Goal: Transaction & Acquisition: Purchase product/service

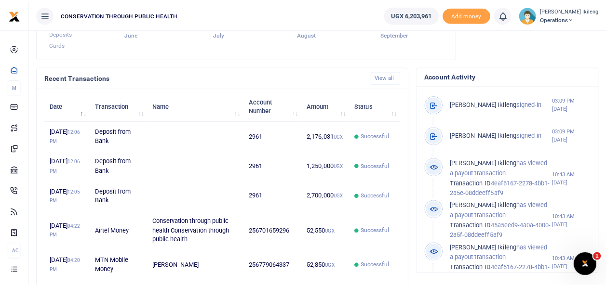
scroll to position [151, 396]
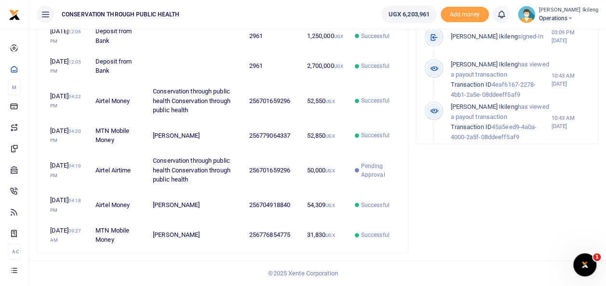
scroll to position [462, 0]
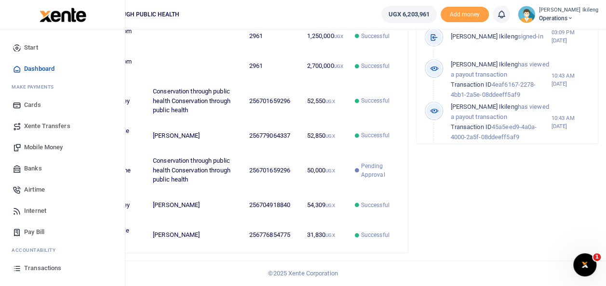
click at [23, 267] on link "Transactions" at bounding box center [62, 268] width 109 height 21
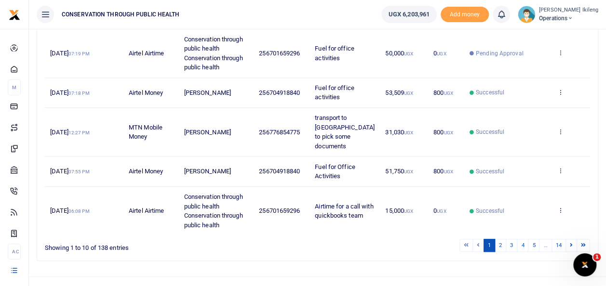
scroll to position [333, 0]
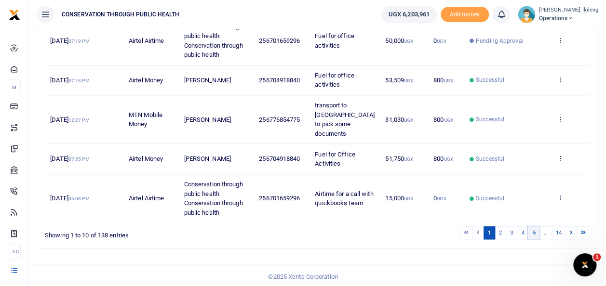
click at [540, 232] on link "5" at bounding box center [534, 233] width 12 height 13
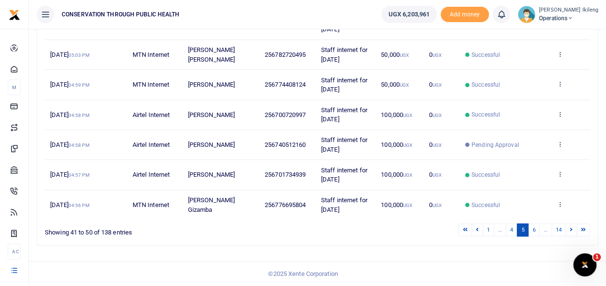
scroll to position [257, 0]
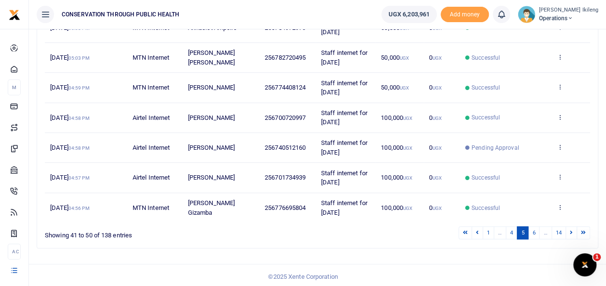
click at [540, 232] on link "6" at bounding box center [534, 233] width 12 height 13
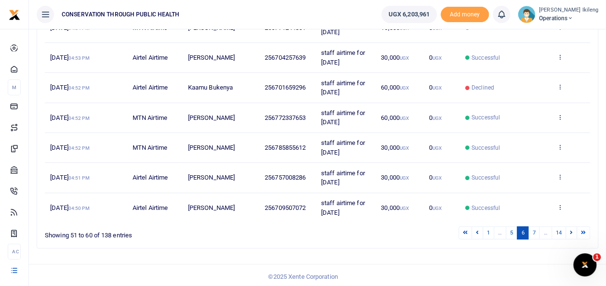
click at [540, 232] on link "7" at bounding box center [534, 233] width 12 height 13
click at [540, 232] on link "8" at bounding box center [534, 233] width 12 height 13
click at [540, 232] on link "9" at bounding box center [534, 233] width 12 height 13
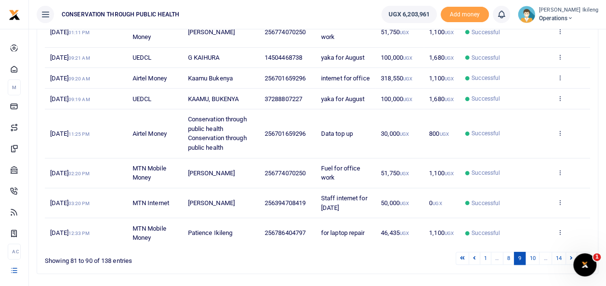
scroll to position [232, 0]
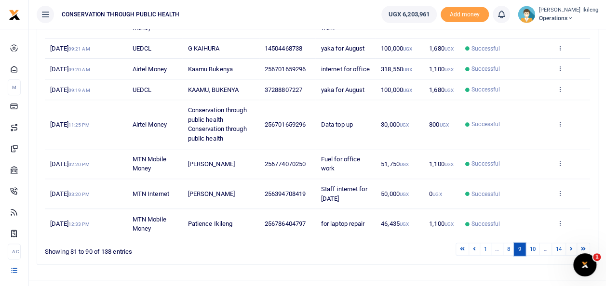
click at [515, 254] on link "9" at bounding box center [520, 249] width 12 height 13
click at [511, 254] on link "8" at bounding box center [509, 249] width 12 height 13
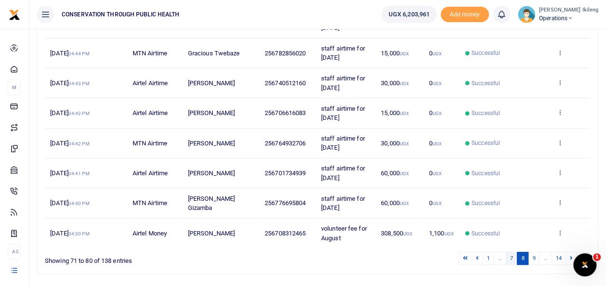
click at [513, 252] on link "7" at bounding box center [512, 258] width 12 height 13
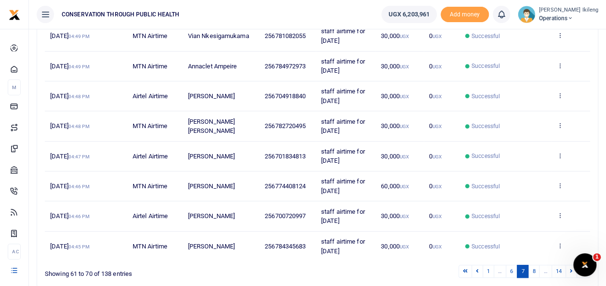
scroll to position [226, 0]
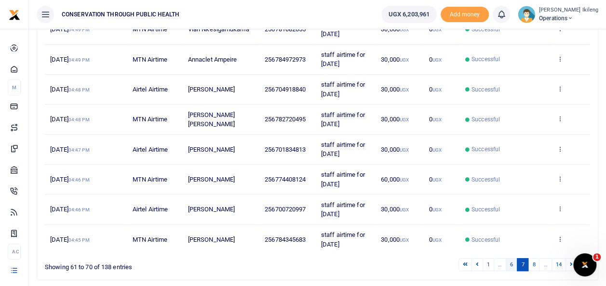
click at [515, 261] on link "6" at bounding box center [512, 264] width 12 height 13
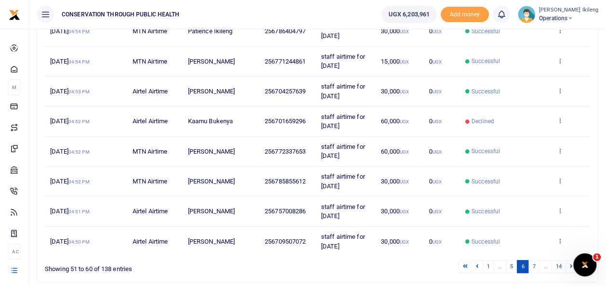
scroll to position [245, 0]
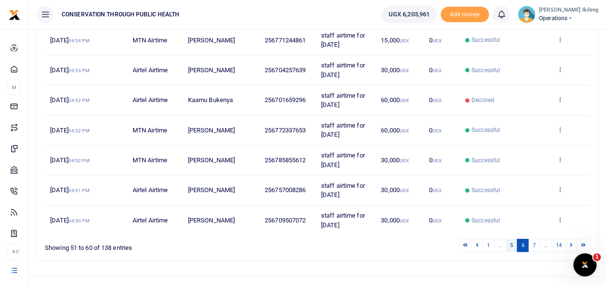
click at [513, 242] on link "5" at bounding box center [512, 245] width 12 height 13
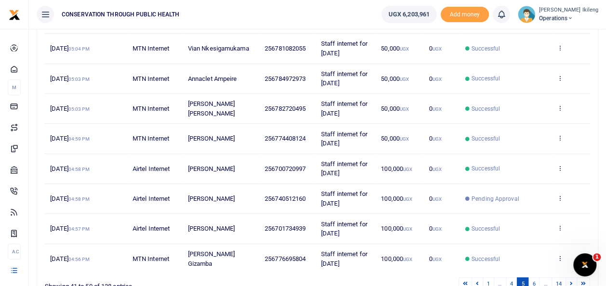
scroll to position [226, 0]
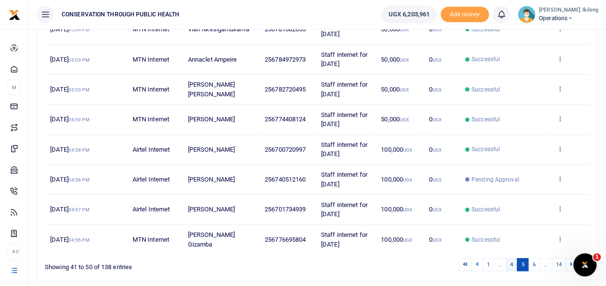
click at [512, 266] on link "4" at bounding box center [512, 264] width 12 height 13
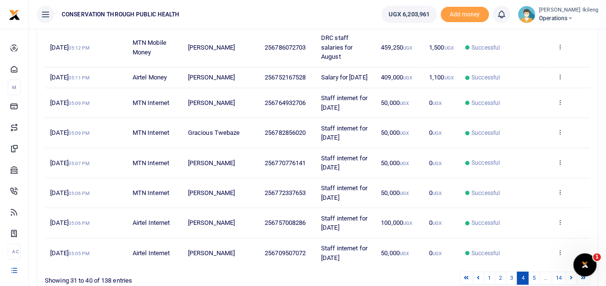
scroll to position [231, 0]
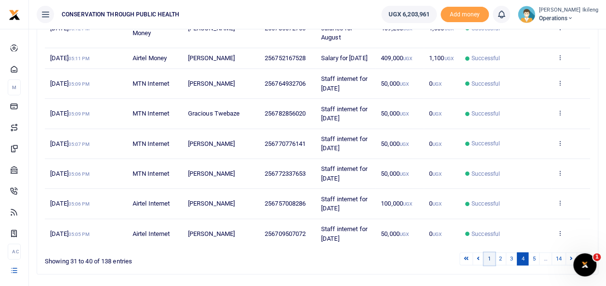
click at [493, 266] on link "1" at bounding box center [490, 259] width 12 height 13
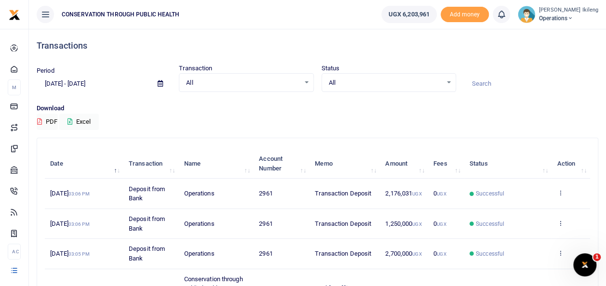
scroll to position [0, 0]
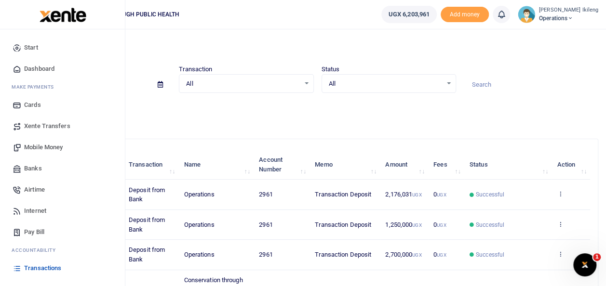
click at [39, 70] on span "Dashboard" at bounding box center [39, 69] width 30 height 10
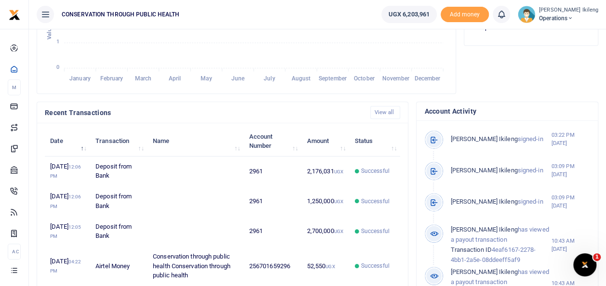
scroll to position [263, 0]
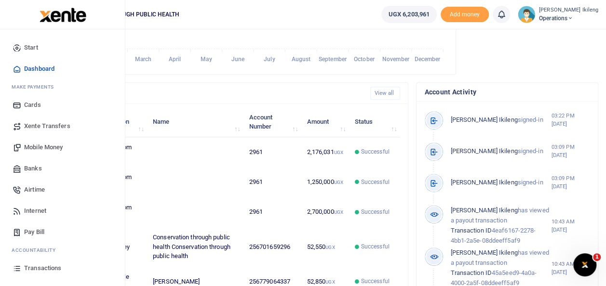
click at [49, 148] on span "Mobile Money" at bounding box center [43, 148] width 39 height 10
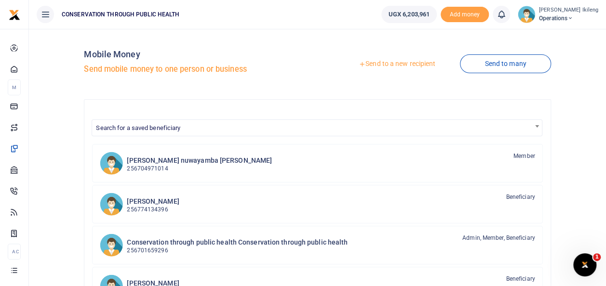
click at [423, 61] on link "Send to a new recipient" at bounding box center [397, 63] width 126 height 17
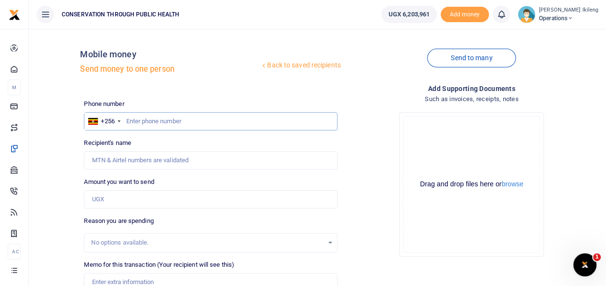
click at [153, 121] on input "text" at bounding box center [210, 121] width 253 height 18
type input "752167528"
type input "Milton Byamukama"
type input "752167528"
click at [100, 201] on input "Amount you want to send" at bounding box center [210, 199] width 253 height 18
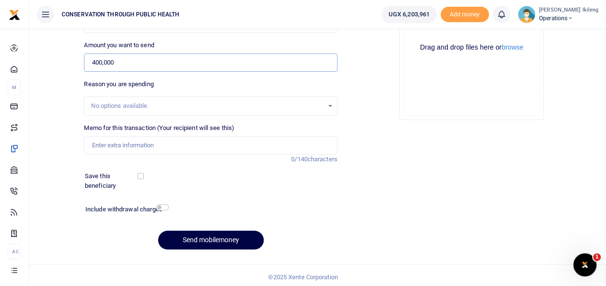
scroll to position [138, 0]
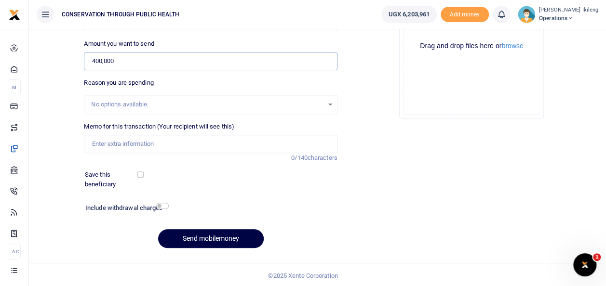
type input "400,000"
click at [274, 141] on input "Memo for this transaction (Your recipient will see this)" at bounding box center [210, 144] width 253 height 18
type input "salary for Aug 25"
click at [161, 206] on input "checkbox" at bounding box center [162, 206] width 13 height 6
checkbox input "true"
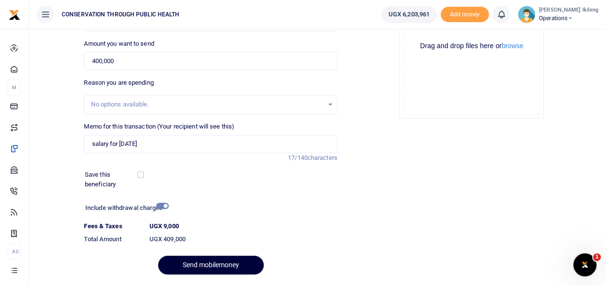
click at [177, 258] on button "Send mobilemoney" at bounding box center [211, 265] width 106 height 19
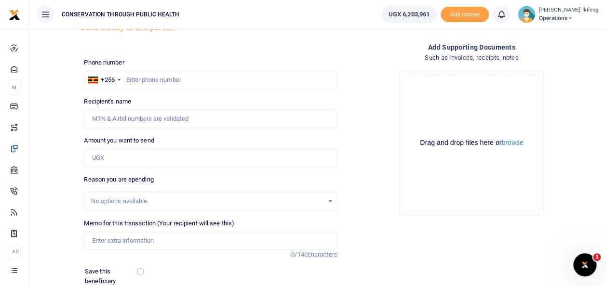
scroll to position [41, 0]
click at [222, 78] on input "text" at bounding box center [210, 80] width 253 height 18
type input "782461231"
type input "[PERSON_NAME]"
type input "782461231"
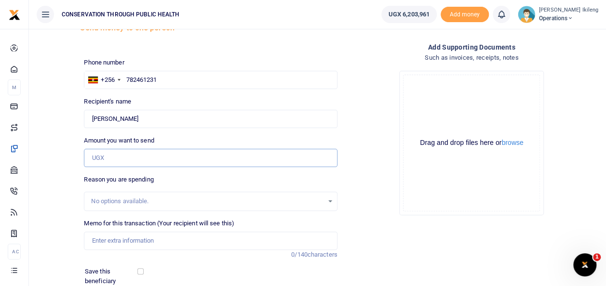
click at [175, 155] on input "Amount you want to send" at bounding box center [210, 158] width 253 height 18
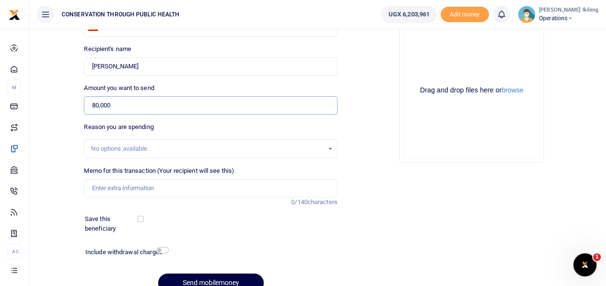
scroll to position [94, 0]
type input "80,000"
click at [223, 189] on input "Memo for this transaction (Your recipient will see this)" at bounding box center [210, 188] width 253 height 18
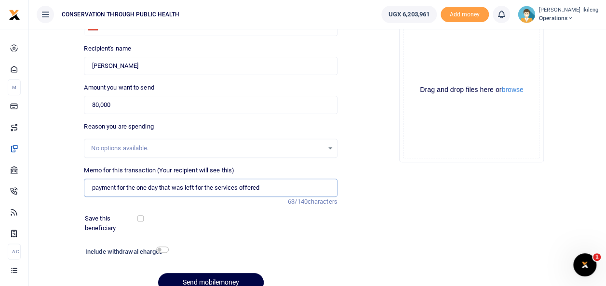
type input "payment for the one day that was left for the services offered"
click at [164, 250] on input "checkbox" at bounding box center [162, 250] width 13 height 6
checkbox input "true"
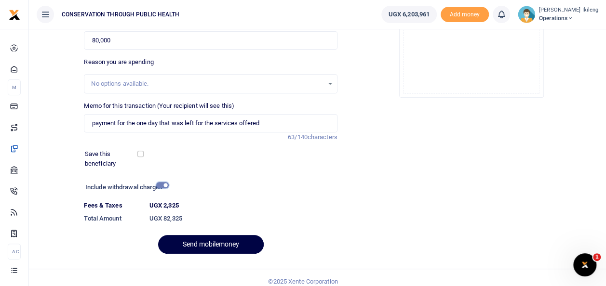
scroll to position [166, 0]
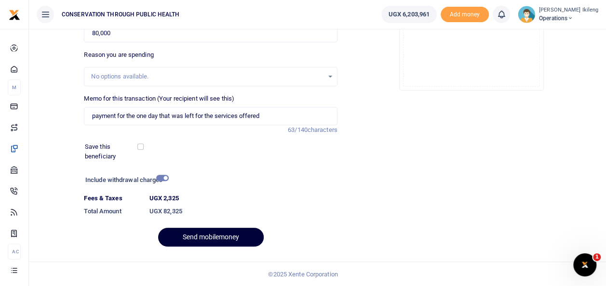
click at [189, 238] on button "Send mobilemoney" at bounding box center [211, 237] width 106 height 19
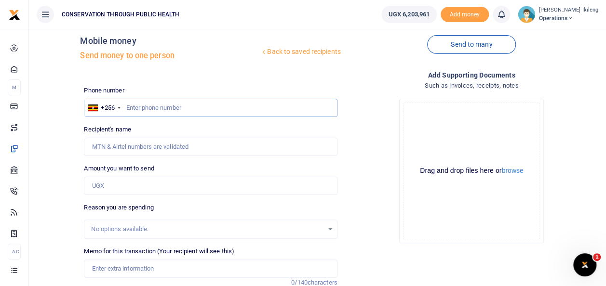
click at [165, 108] on input "text" at bounding box center [210, 108] width 253 height 18
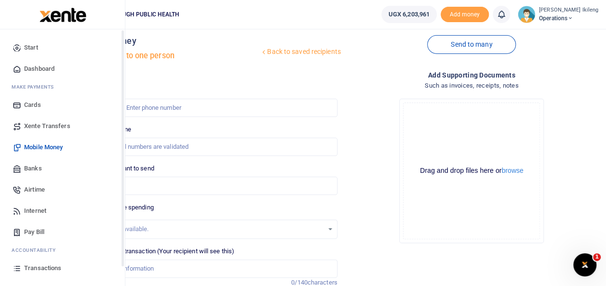
click at [13, 67] on icon at bounding box center [17, 69] width 9 height 9
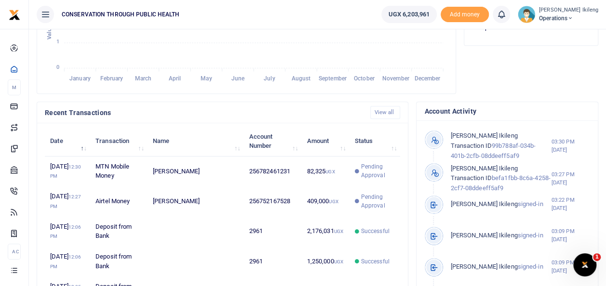
scroll to position [263, 0]
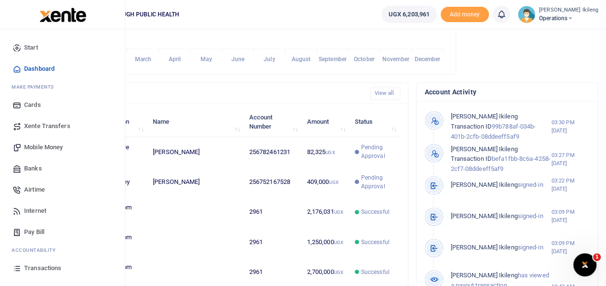
click at [32, 145] on span "Mobile Money" at bounding box center [43, 148] width 39 height 10
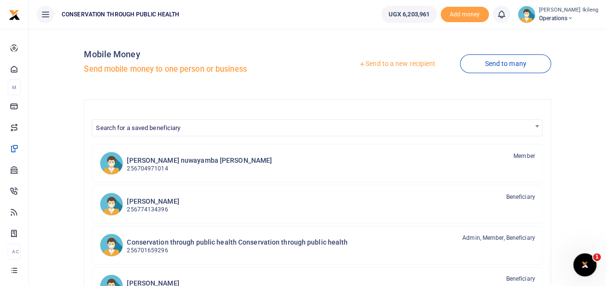
click at [417, 63] on link "Send to a new recipient" at bounding box center [397, 63] width 126 height 17
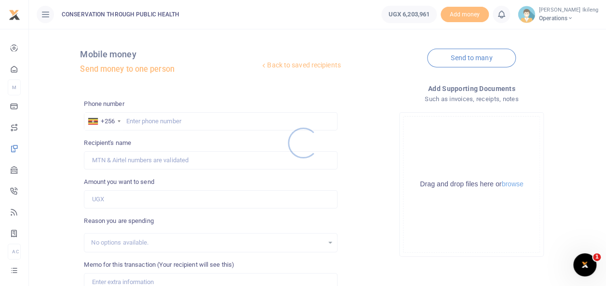
click at [148, 118] on div at bounding box center [303, 143] width 606 height 286
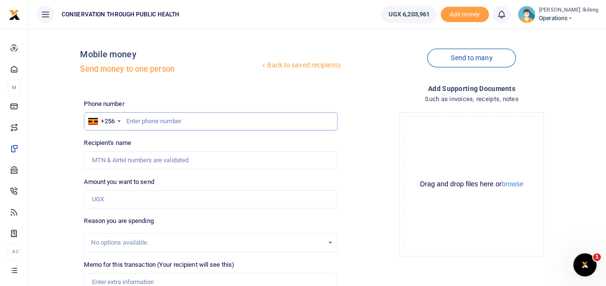
click at [142, 118] on input "text" at bounding box center [210, 121] width 253 height 18
type input "782856020"
type input "Gracious Twebaze"
type input "782856020"
click at [119, 197] on input "Amount you want to send" at bounding box center [210, 199] width 253 height 18
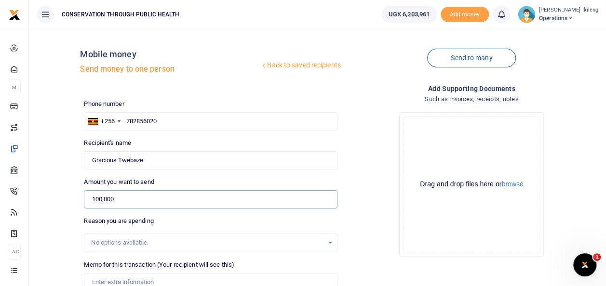
type input "100,000"
click at [175, 282] on input "Memo for this transaction (Your recipient will see this)" at bounding box center [210, 282] width 253 height 18
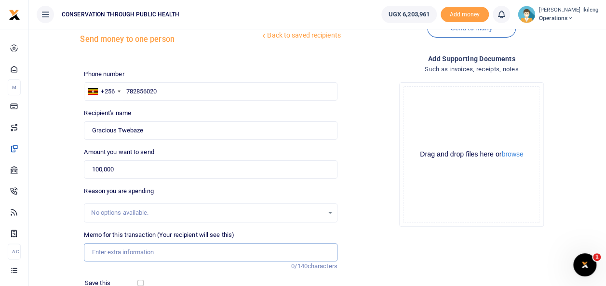
scroll to position [39, 0]
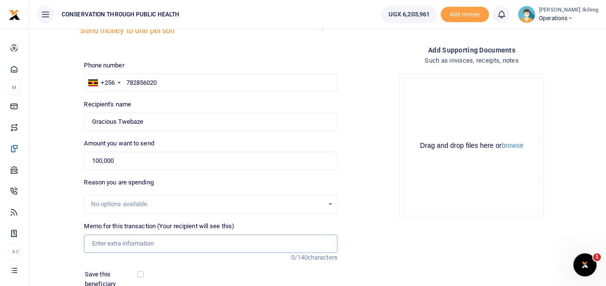
click at [217, 245] on input "Memo for this transaction (Your recipient will see this)" at bounding box center [210, 244] width 253 height 18
click at [259, 243] on input "Airtime to call Equality beneficiaries VHCT and HUGO to update the register of …" at bounding box center [210, 244] width 253 height 18
click at [268, 244] on input "Airtime to call Equality beneficiaries VHCT and HUGO to update the register of …" at bounding box center [210, 244] width 253 height 18
drag, startPoint x: 224, startPoint y: 245, endPoint x: 232, endPoint y: 242, distance: 9.1
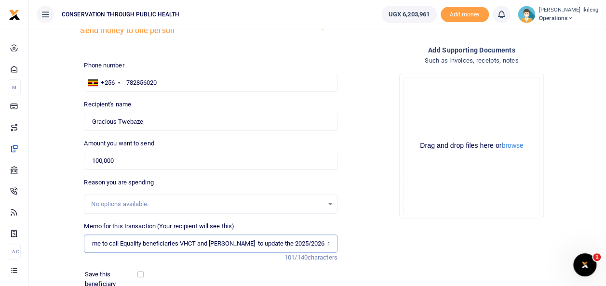
click at [232, 242] on input "Airtime to call Equality beneficiaries VHCT and HUGO to update the 2025/2026 re…" at bounding box center [210, 244] width 253 height 18
click at [286, 242] on input "Airtime to call Equality beneficiaries VHCT and HUGO to update the 2025/2026 re…" at bounding box center [210, 244] width 253 height 18
click at [283, 243] on input "Airtime to call Equality beneficiaries VHCT and HUGO to update the 2025and2026 …" at bounding box center [210, 244] width 253 height 18
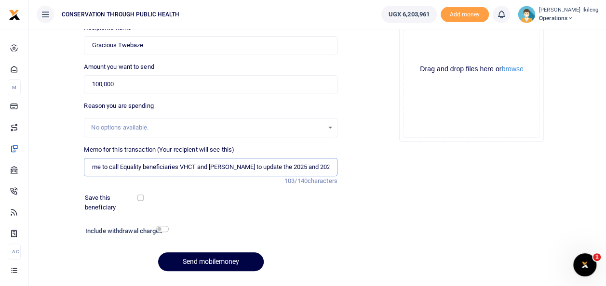
scroll to position [116, 0]
type input "Airtime to call Equality beneficiaries VHCT and HUGO to update the 2025 and 202…"
click at [165, 232] on div "Include withdrawal charges" at bounding box center [124, 231] width 87 height 15
click at [163, 228] on input "checkbox" at bounding box center [162, 229] width 13 height 6
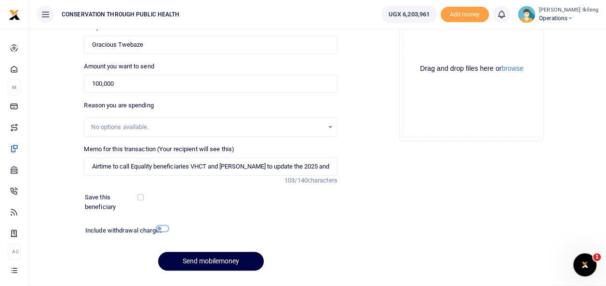
checkbox input "true"
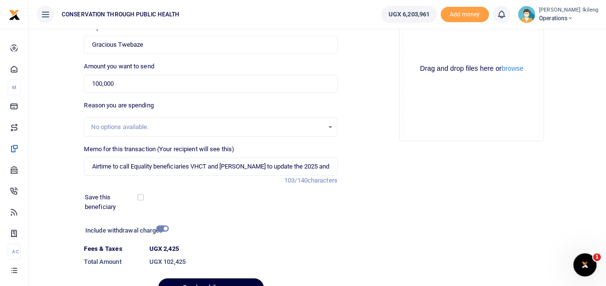
click at [186, 281] on button "Send mobilemoney" at bounding box center [211, 288] width 106 height 19
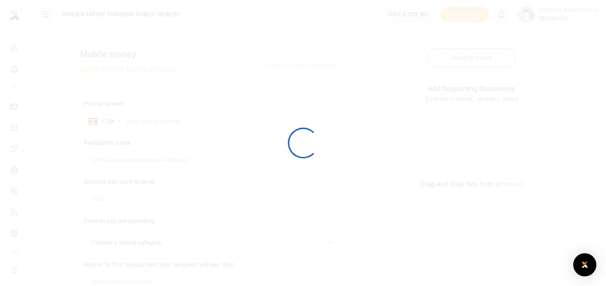
select select
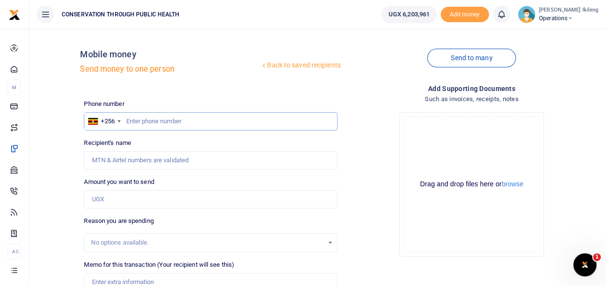
click at [163, 127] on input "text" at bounding box center [210, 121] width 253 height 18
type input "748081488"
type input "Patience Ikileng"
type input "748081488"
click at [143, 199] on input "Amount you want to send" at bounding box center [210, 199] width 253 height 18
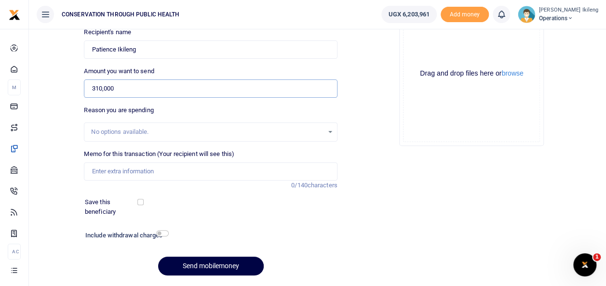
scroll to position [116, 0]
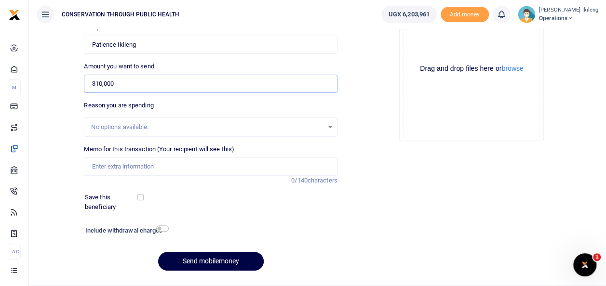
type input "310,000"
click at [208, 170] on input "Memo for this transaction (Your recipient will see this)" at bounding box center [210, 167] width 253 height 18
type input "internet for Wamala"
click at [310, 246] on div "Phone number +256 Uganda +256 748081488 Phone is required. Recipient's name Fou…" at bounding box center [210, 131] width 261 height 295
click at [162, 228] on input "checkbox" at bounding box center [162, 229] width 13 height 6
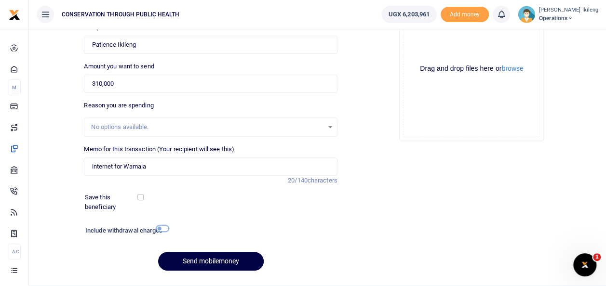
checkbox input "true"
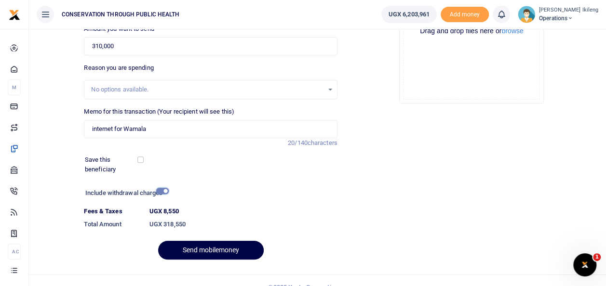
scroll to position [166, 0]
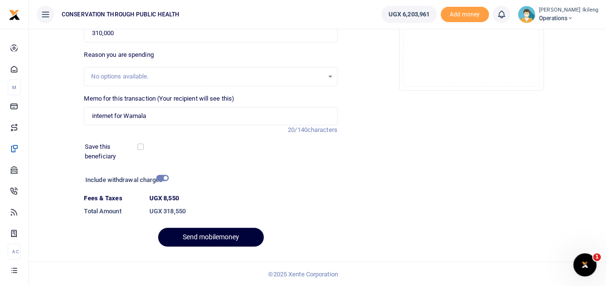
click at [199, 234] on button "Send mobilemoney" at bounding box center [211, 237] width 106 height 19
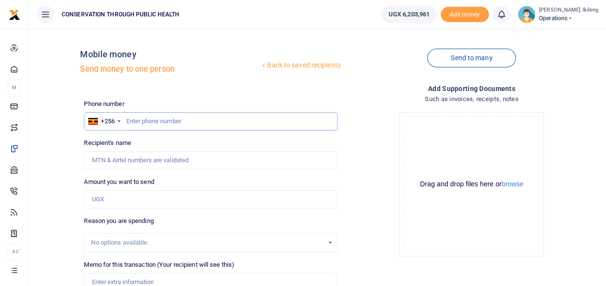
click at [160, 121] on input "text" at bounding box center [210, 121] width 253 height 18
type input "774070250"
type input "[PERSON_NAME]"
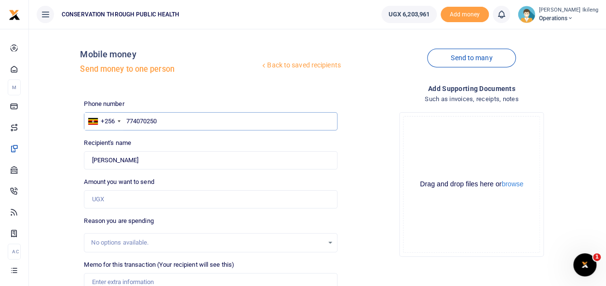
type input "774070250"
click at [135, 198] on input "Amount you want to send" at bounding box center [210, 199] width 253 height 18
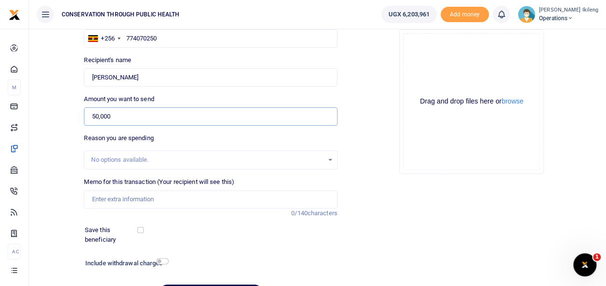
scroll to position [84, 0]
type input "50,000"
click at [118, 191] on input "Memo for this transaction (Your recipient will see this)" at bounding box center [210, 198] width 253 height 18
type input "fuel for office work"
click at [165, 257] on input "checkbox" at bounding box center [162, 260] width 13 height 6
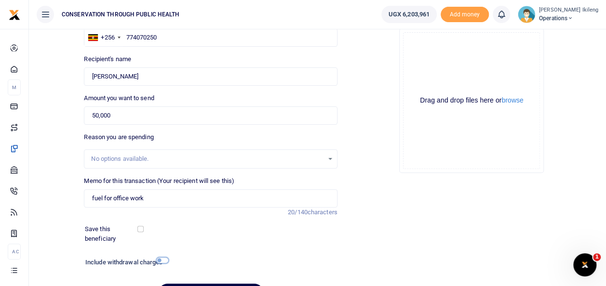
checkbox input "true"
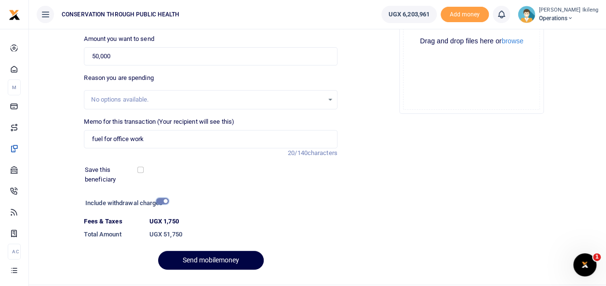
scroll to position [166, 0]
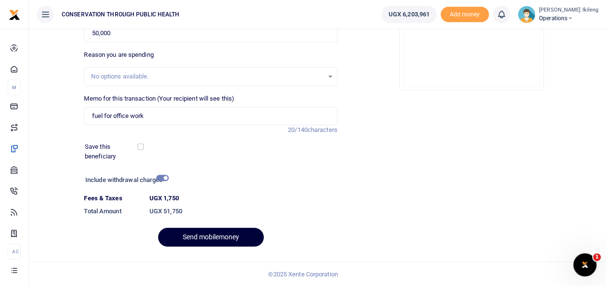
click at [221, 229] on button "Send mobilemoney" at bounding box center [211, 237] width 106 height 19
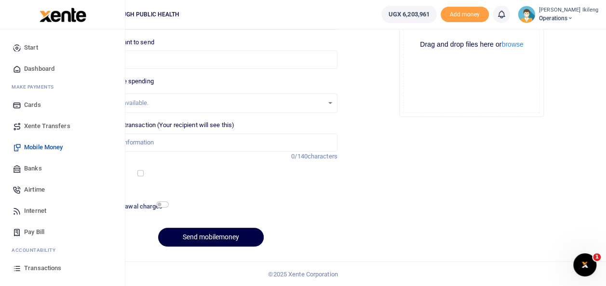
click at [26, 67] on span "Dashboard" at bounding box center [39, 69] width 30 height 10
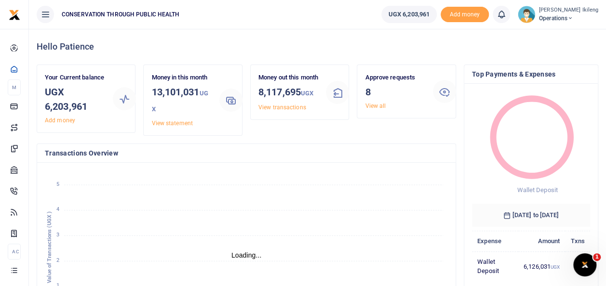
scroll to position [8, 8]
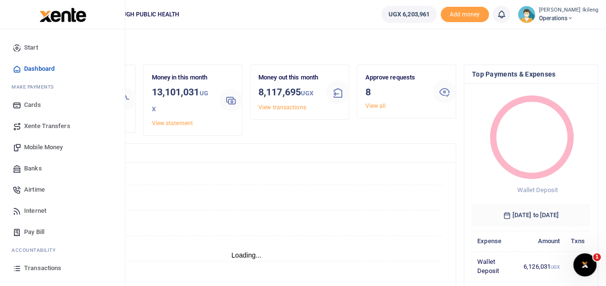
click at [44, 72] on span "Dashboard" at bounding box center [39, 69] width 30 height 10
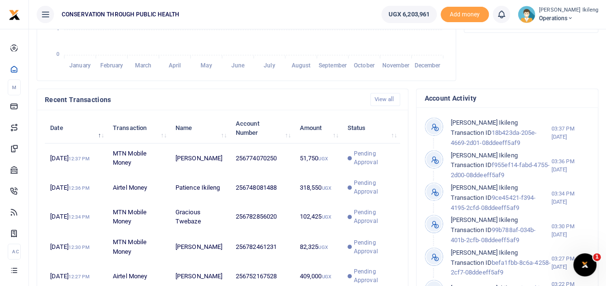
scroll to position [263, 0]
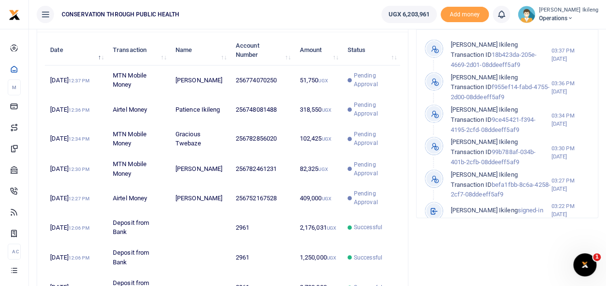
scroll to position [85, 0]
